Goal: Find contact information: Find contact information

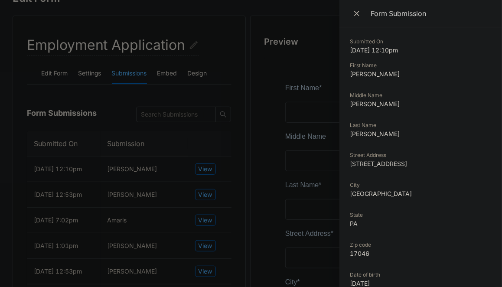
scroll to position [83, 0]
click at [389, 166] on dd "[STREET_ADDRESS]" at bounding box center [421, 163] width 142 height 9
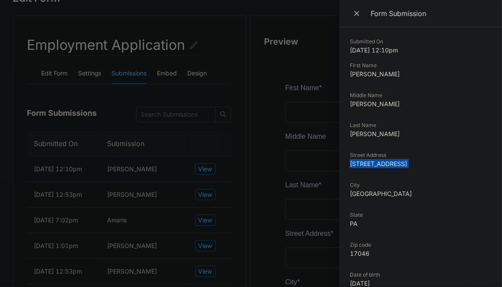
copy dd "[STREET_ADDRESS]"
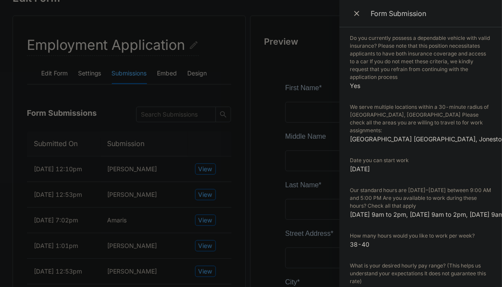
scroll to position [0, 0]
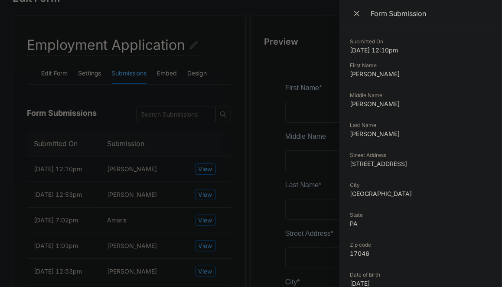
click at [363, 73] on dd "[PERSON_NAME]" at bounding box center [421, 73] width 142 height 9
copy dd "[PERSON_NAME]"
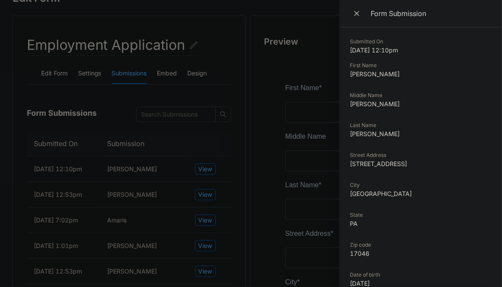
click at [364, 133] on dd "[PERSON_NAME]" at bounding box center [421, 133] width 142 height 9
copy dd "[PERSON_NAME]"
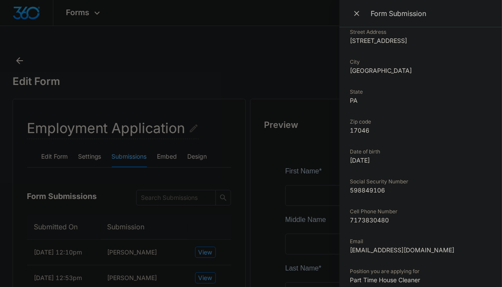
scroll to position [134, 0]
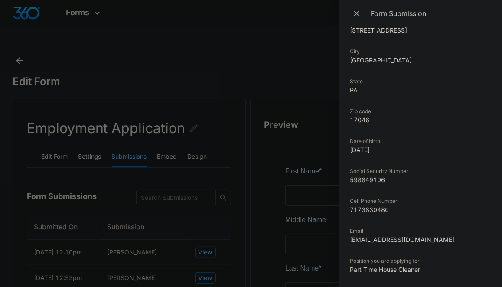
click at [375, 209] on dd "7173830480" at bounding box center [421, 209] width 142 height 9
copy dd "7173830480"
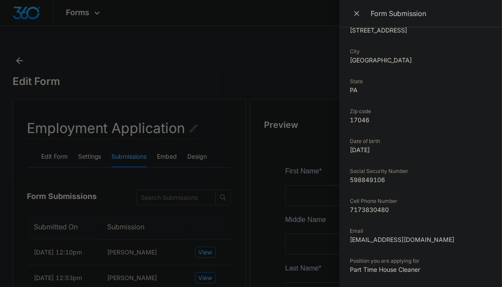
click at [369, 179] on dd "598849106" at bounding box center [421, 179] width 142 height 9
click at [375, 242] on dd "[EMAIL_ADDRESS][DOMAIN_NAME]" at bounding box center [421, 239] width 142 height 9
copy dd "[EMAIL_ADDRESS][DOMAIN_NAME]"
